Goal: Browse casually

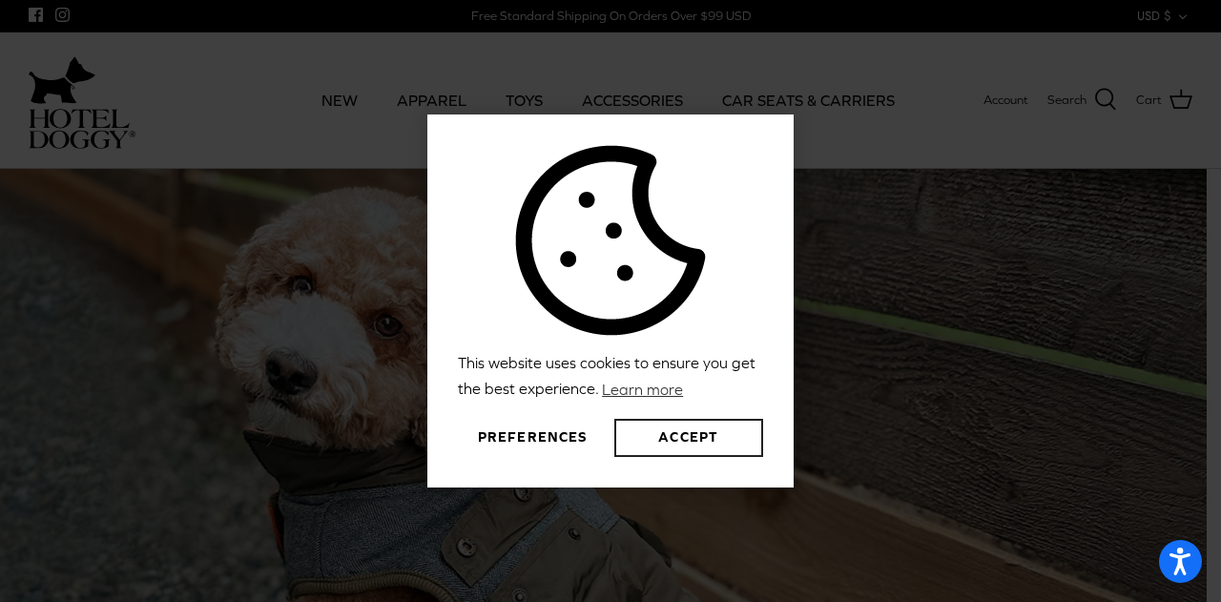
click at [710, 438] on button "Accept" at bounding box center [688, 438] width 149 height 38
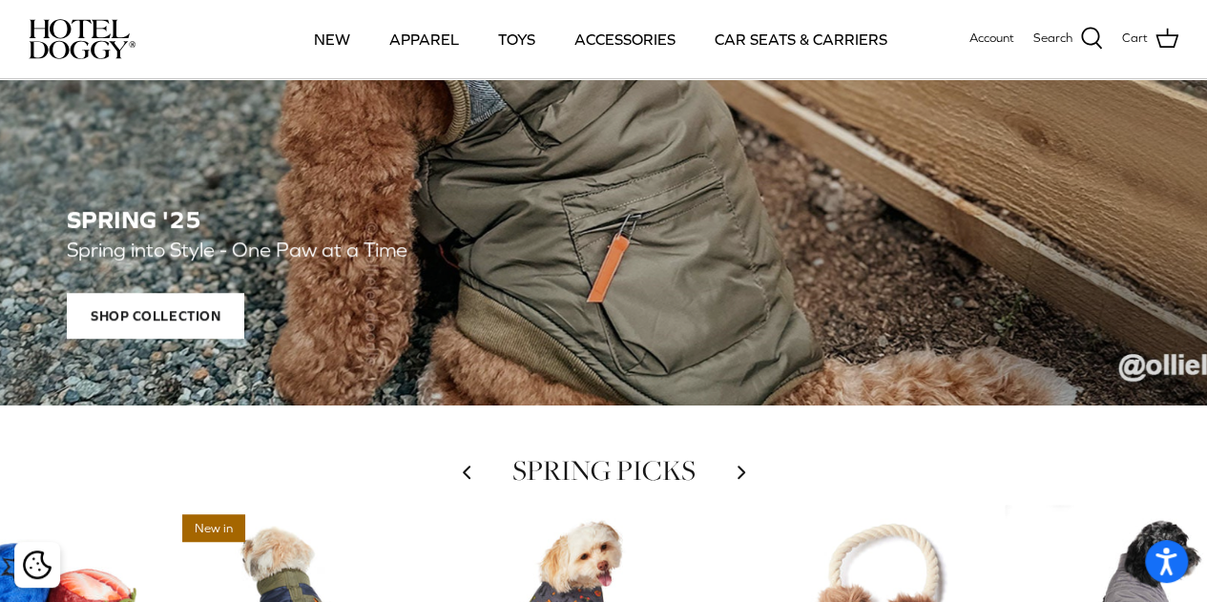
scroll to position [752, 0]
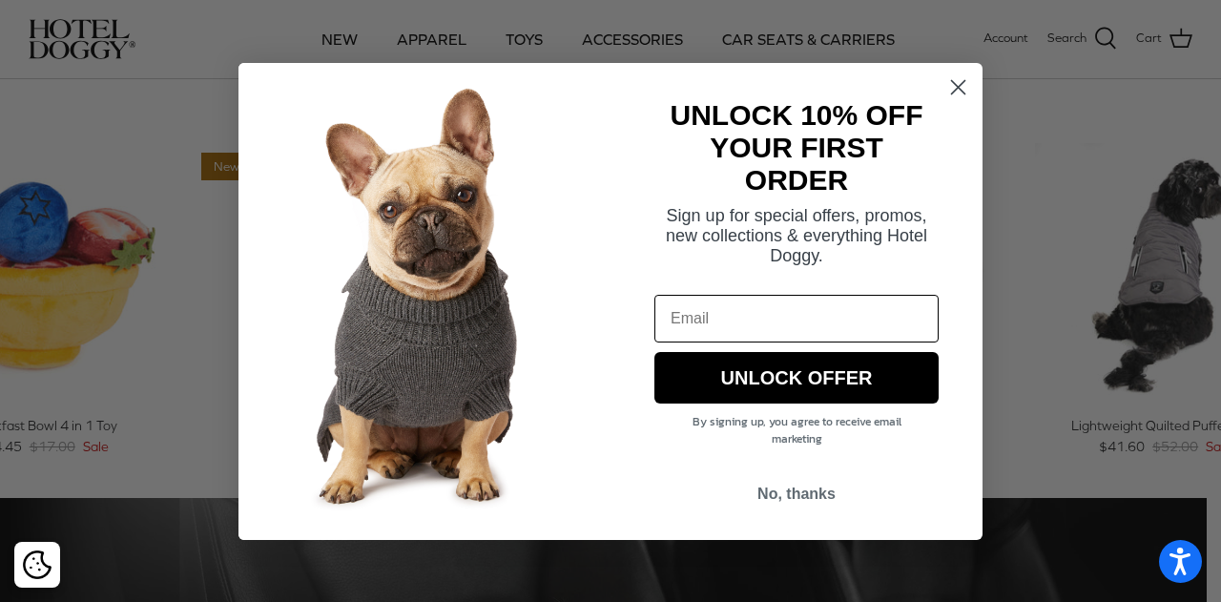
click at [942, 75] on icon "Close dialog" at bounding box center [958, 87] width 33 height 33
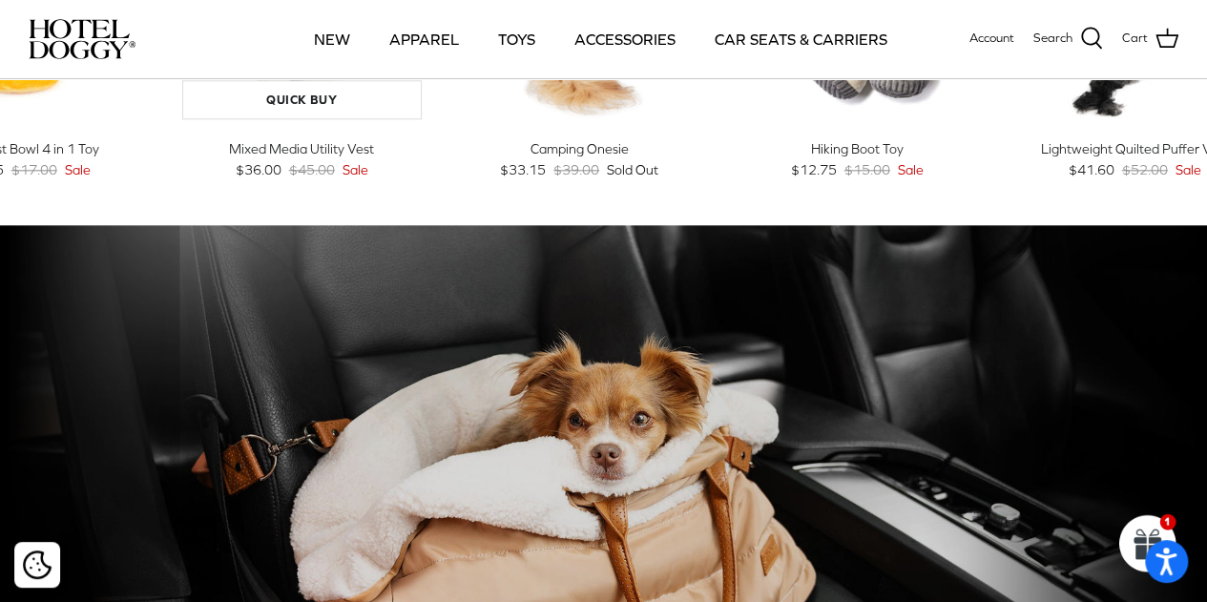
scroll to position [929, 0]
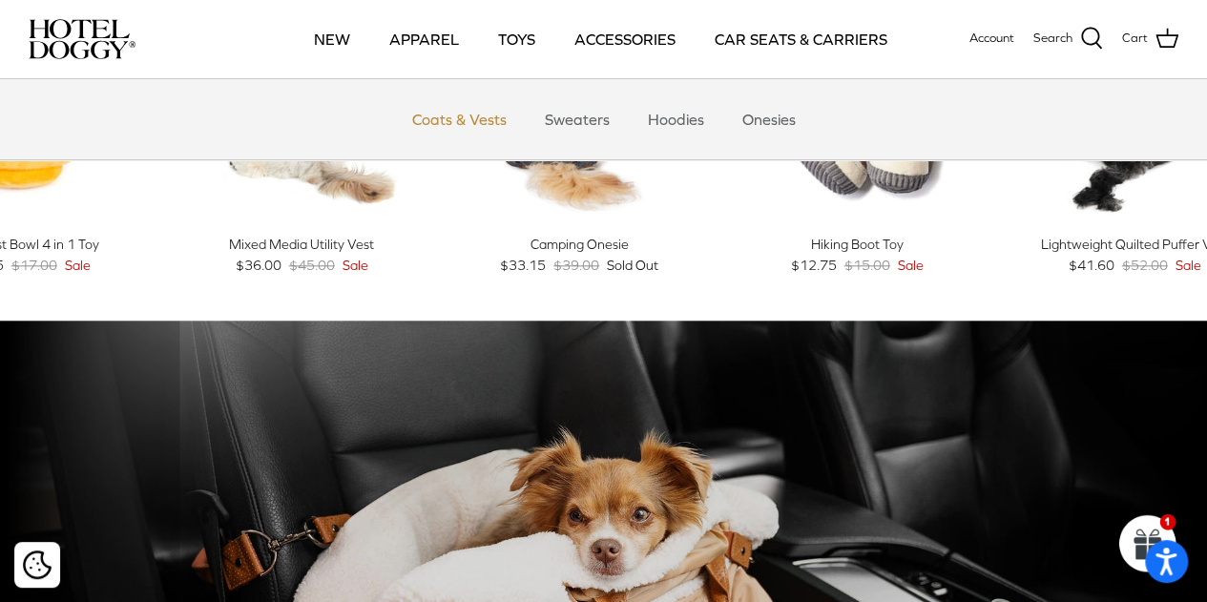
click at [459, 127] on link "Coats & Vests" at bounding box center [459, 119] width 129 height 57
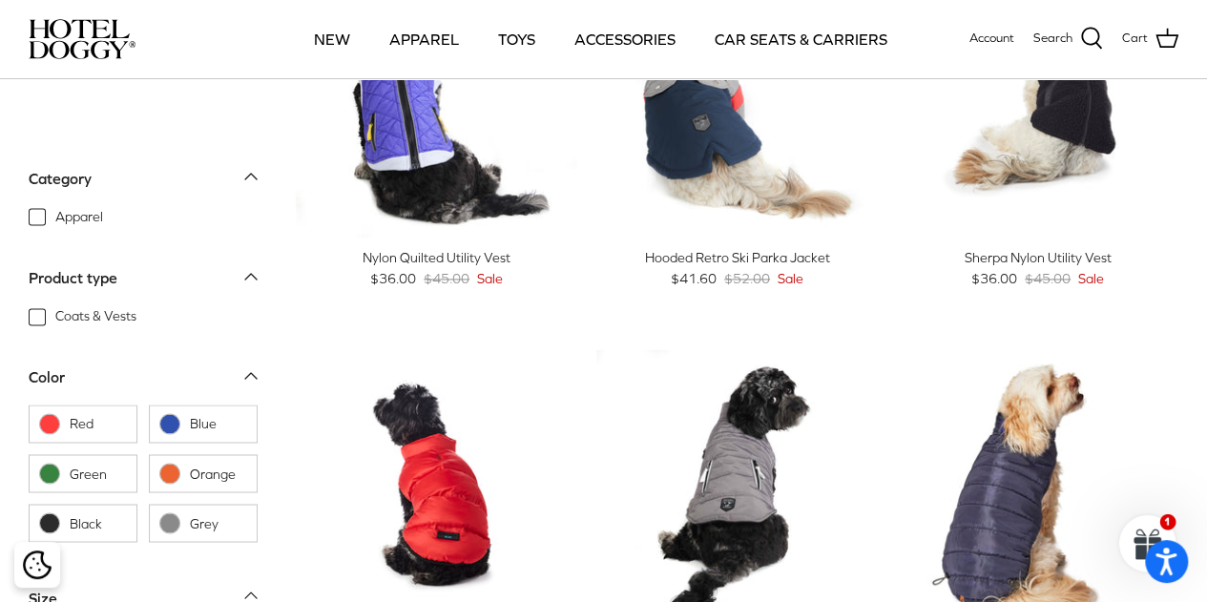
scroll to position [1389, 0]
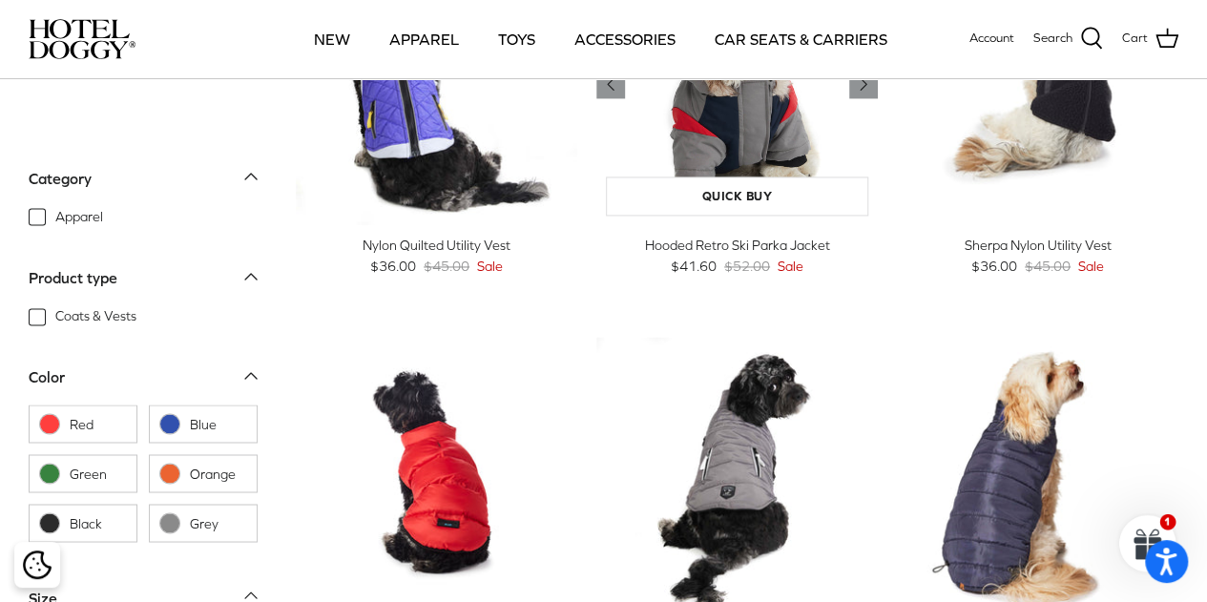
click at [668, 138] on img "Hooded Retro Ski Parka Jacket" at bounding box center [736, 84] width 281 height 281
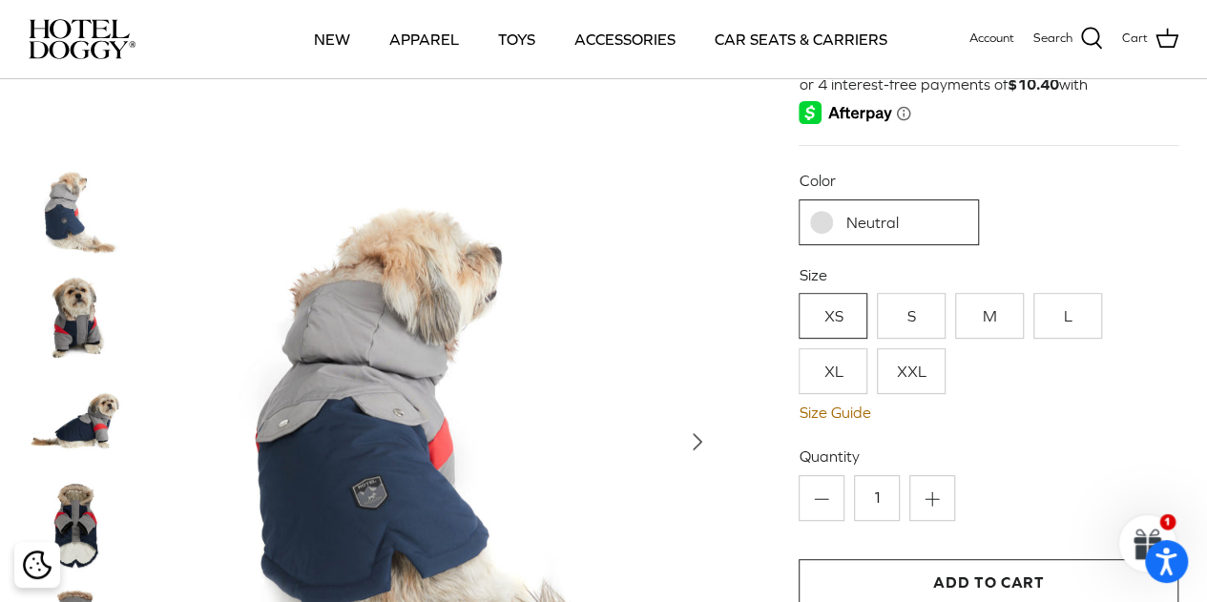
scroll to position [258, 0]
click at [363, 495] on img at bounding box center [440, 442] width 556 height 556
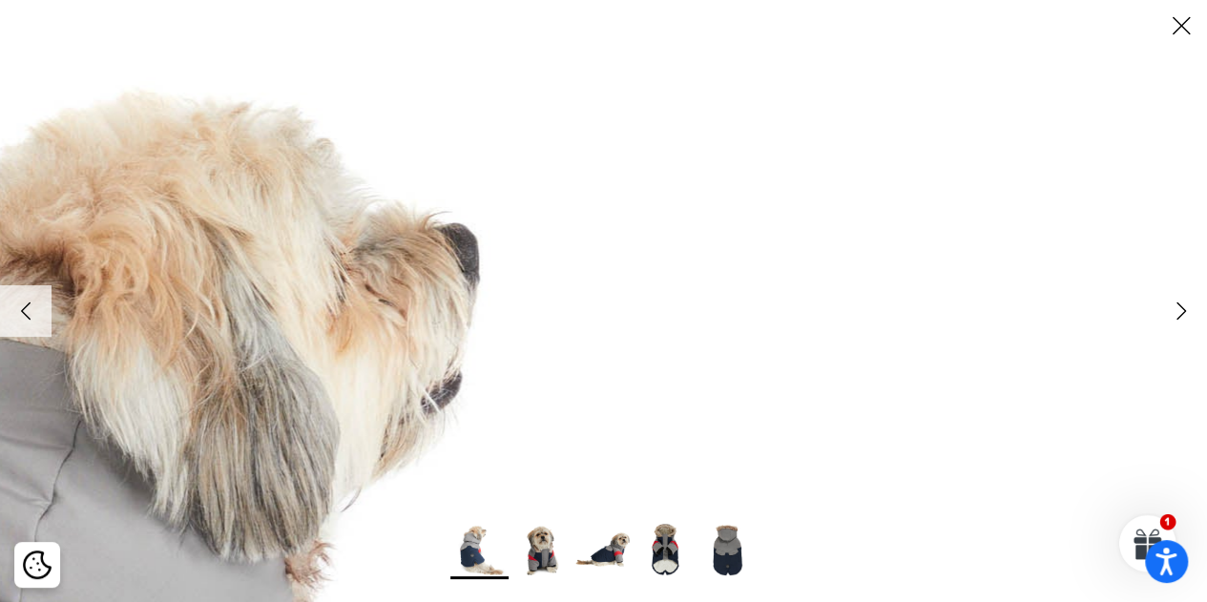
click at [1181, 28] on icon "Close" at bounding box center [1181, 26] width 32 height 32
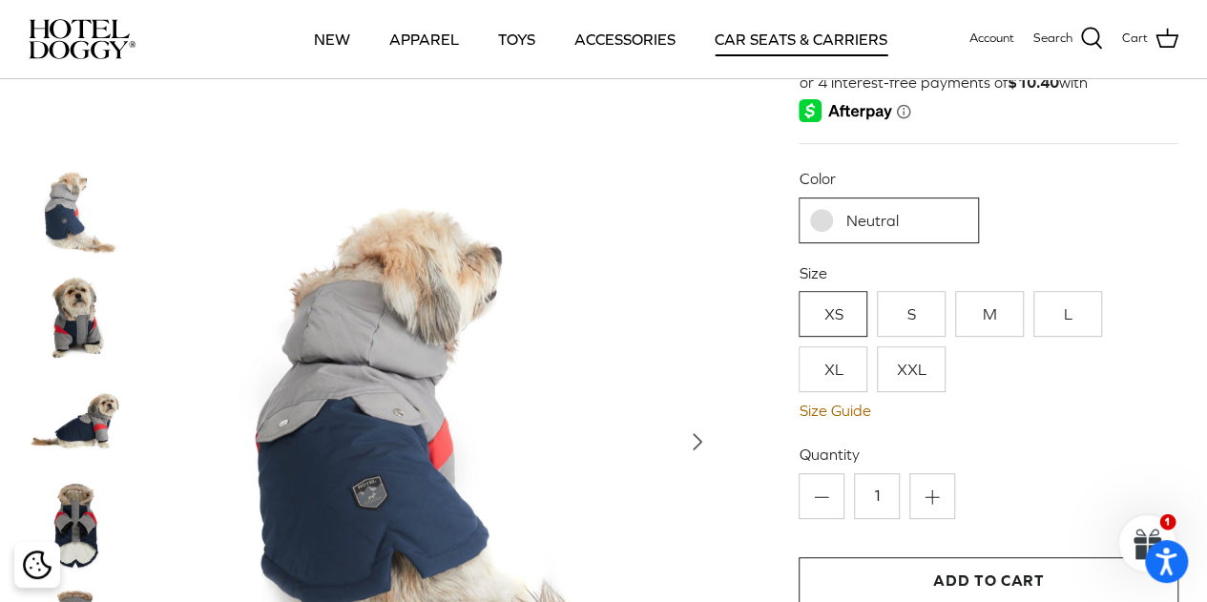
click at [754, 49] on link "CAR SEATS & CARRIERS" at bounding box center [800, 39] width 207 height 65
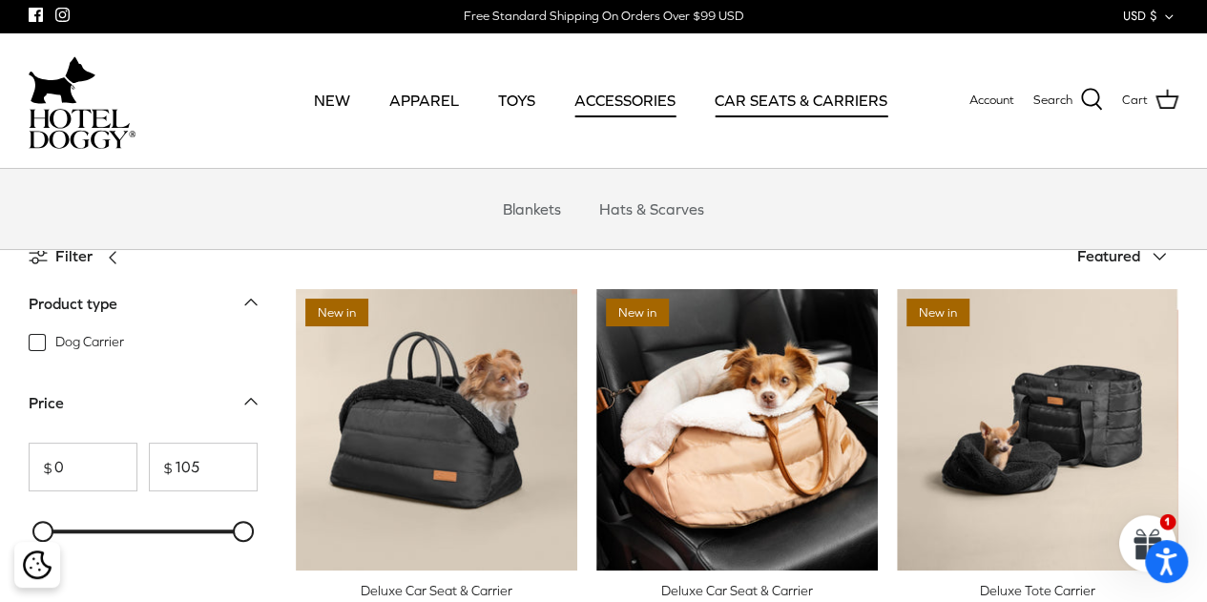
click at [619, 113] on link "ACCESSORIES" at bounding box center [624, 100] width 135 height 65
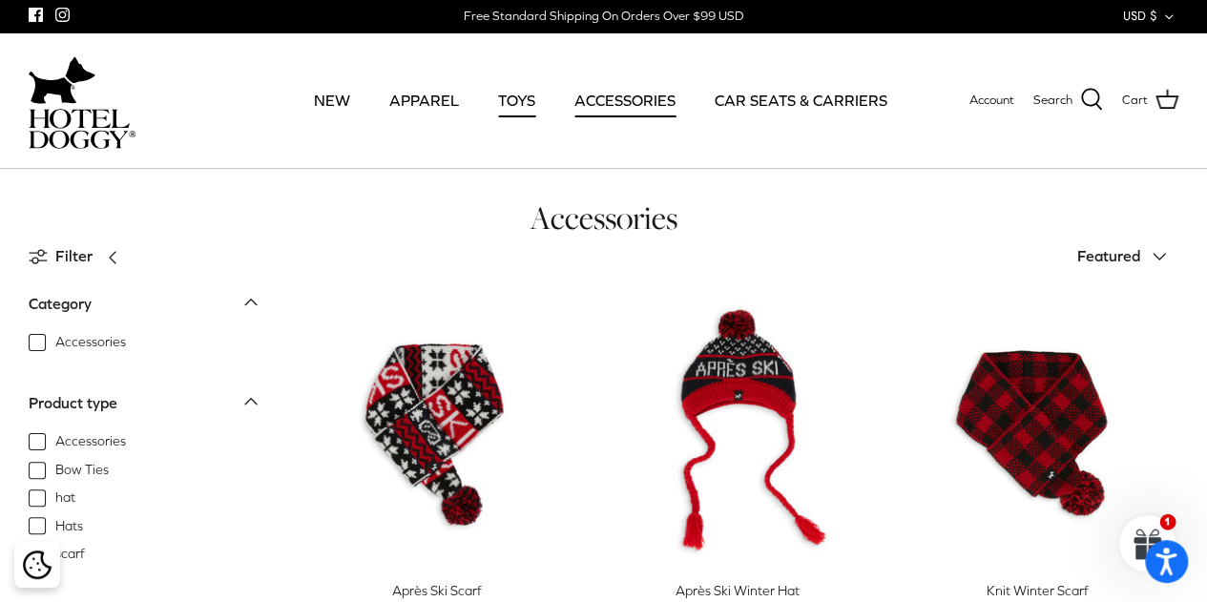
click at [507, 102] on link "TOYS" at bounding box center [517, 100] width 72 height 65
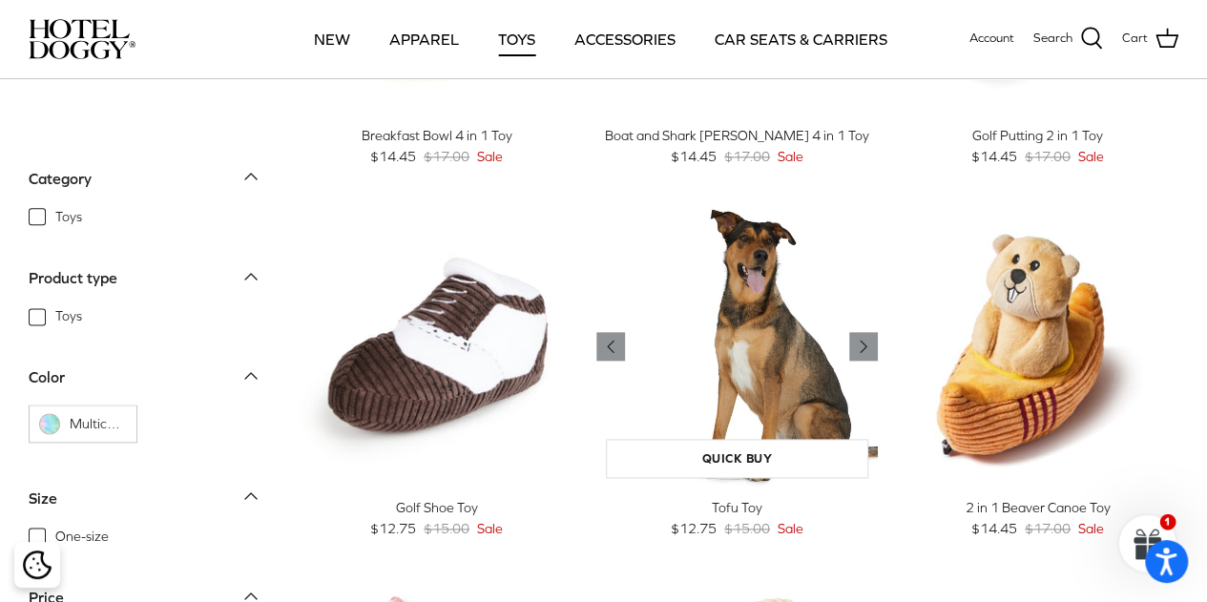
scroll to position [1090, 0]
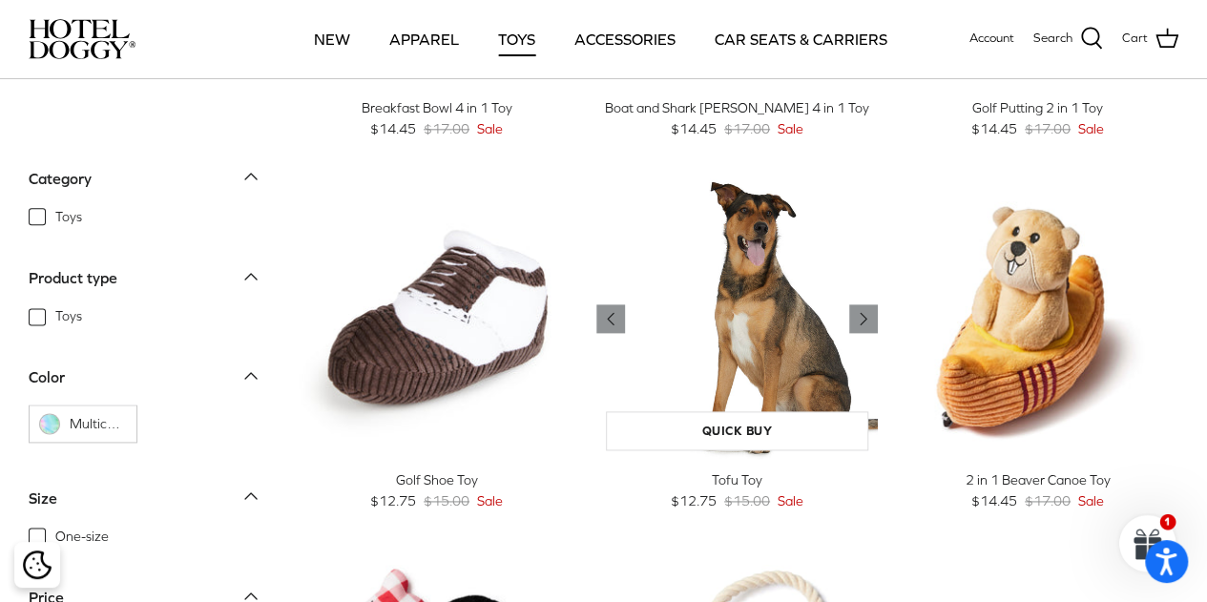
click at [763, 348] on img "Tofu Toy" at bounding box center [736, 318] width 281 height 281
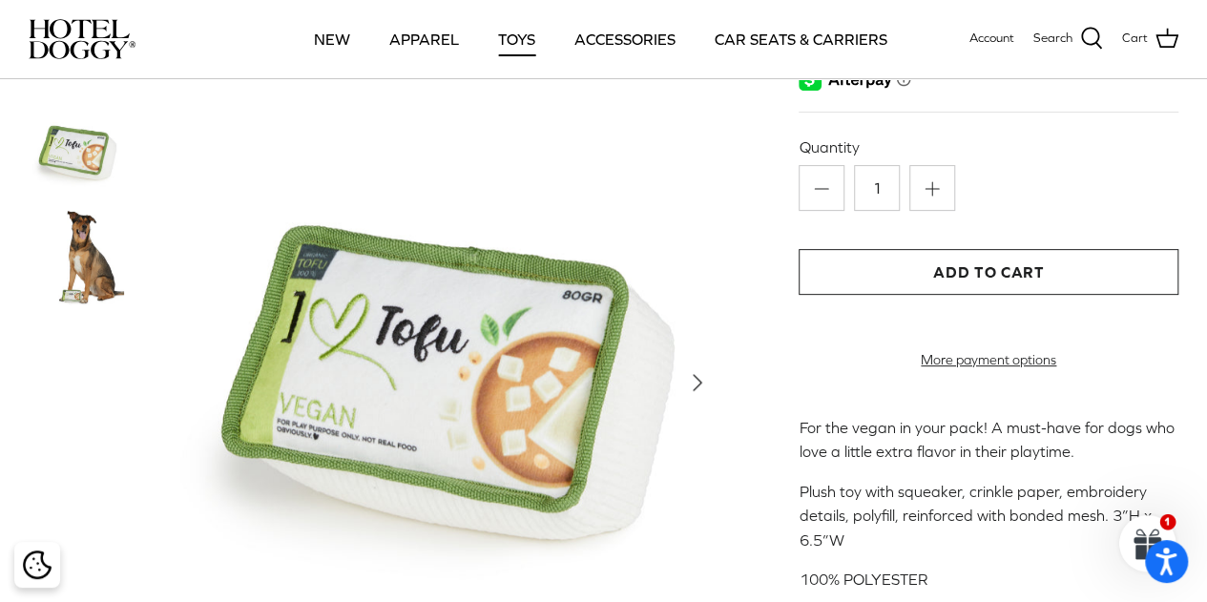
scroll to position [363, 0]
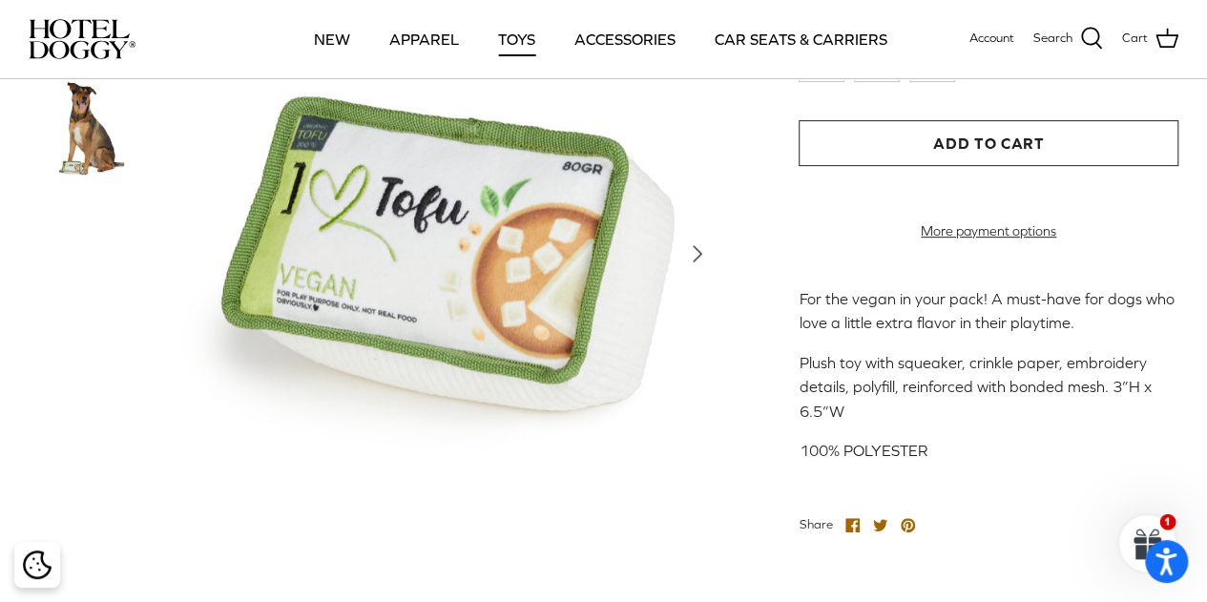
click at [103, 154] on img at bounding box center [76, 128] width 95 height 95
